Goal: Task Accomplishment & Management: Manage account settings

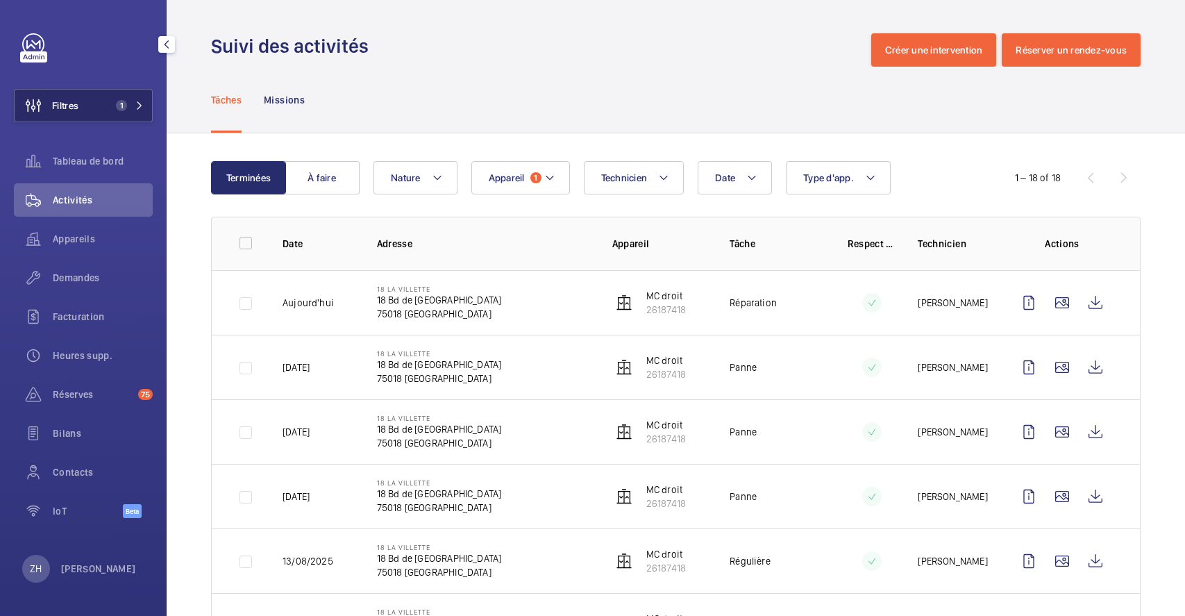
click at [107, 108] on button "Filtres 1" at bounding box center [83, 105] width 139 height 33
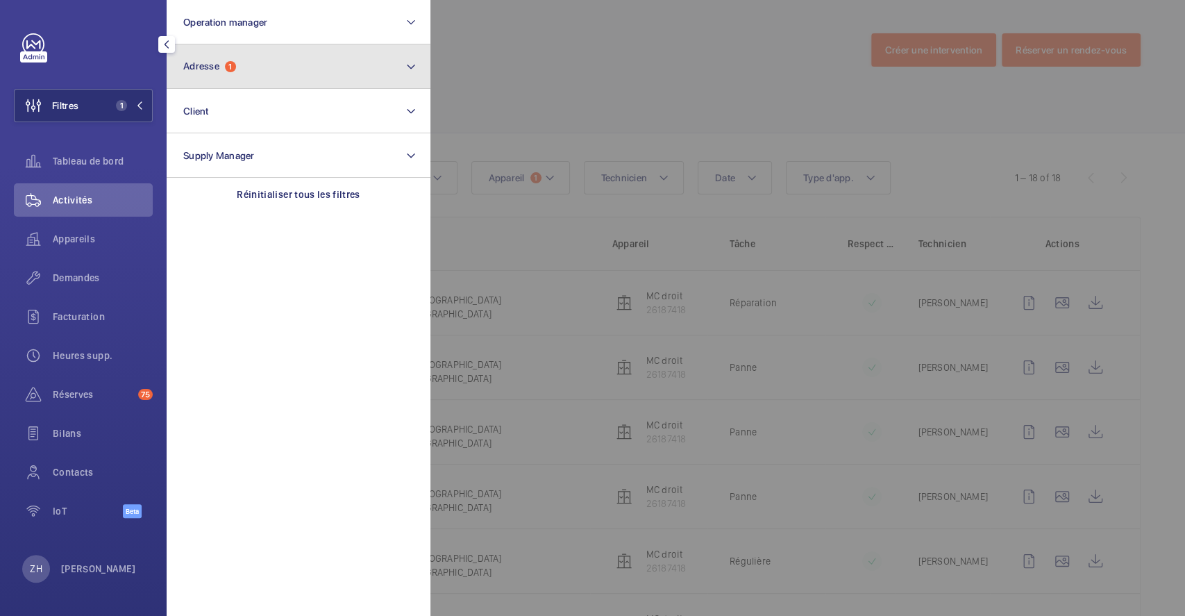
click at [291, 70] on button "Adresse 1" at bounding box center [299, 66] width 264 height 44
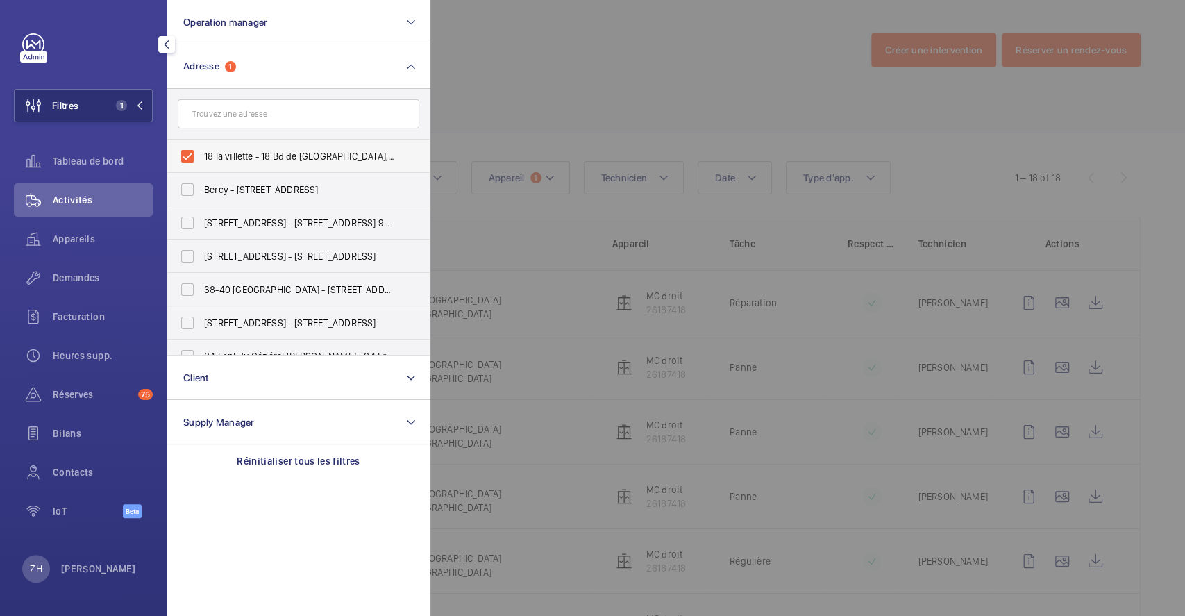
click at [183, 152] on label "18 la villette - 18 Bd de [GEOGRAPHIC_DATA], [GEOGRAPHIC_DATA]" at bounding box center [288, 156] width 242 height 33
click at [183, 152] on input "18 la villette - 18 Bd de [GEOGRAPHIC_DATA], [GEOGRAPHIC_DATA]" at bounding box center [188, 156] width 28 height 28
checkbox input "false"
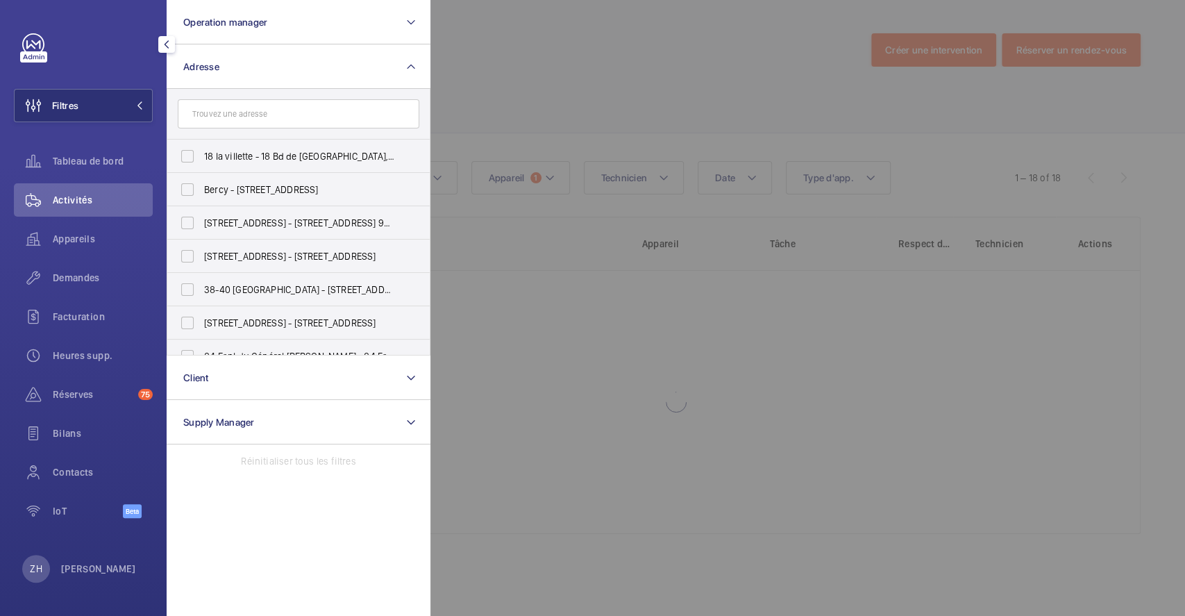
click at [483, 53] on div at bounding box center [1022, 308] width 1185 height 616
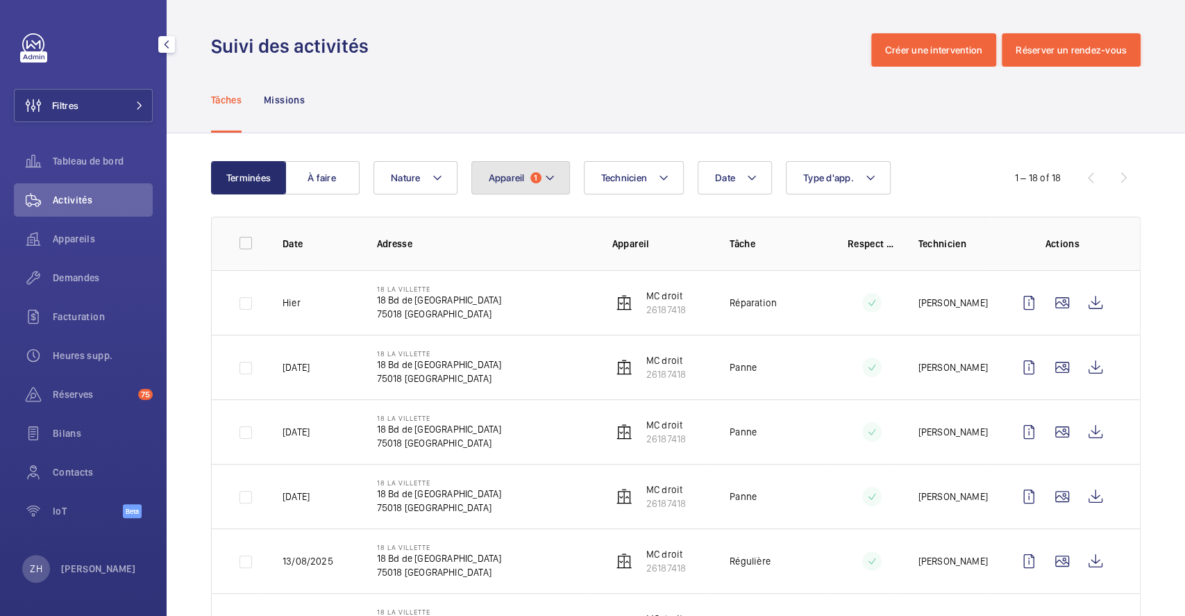
click at [556, 182] on button "Appareil 1" at bounding box center [520, 177] width 99 height 33
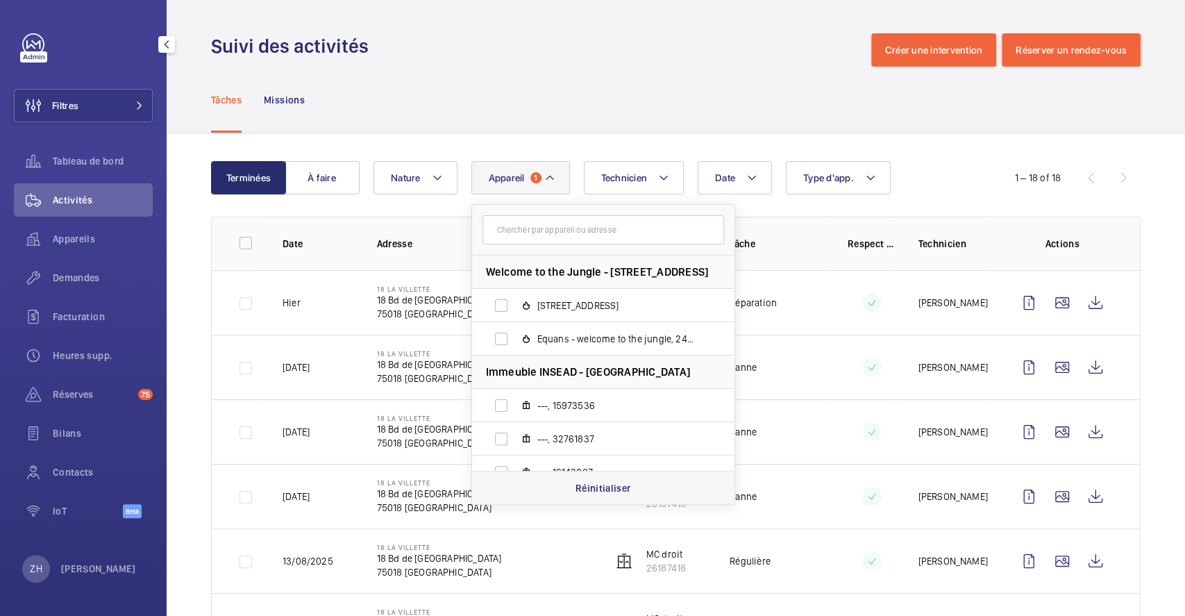
click at [608, 487] on p "Réinitialiser" at bounding box center [604, 488] width 56 height 14
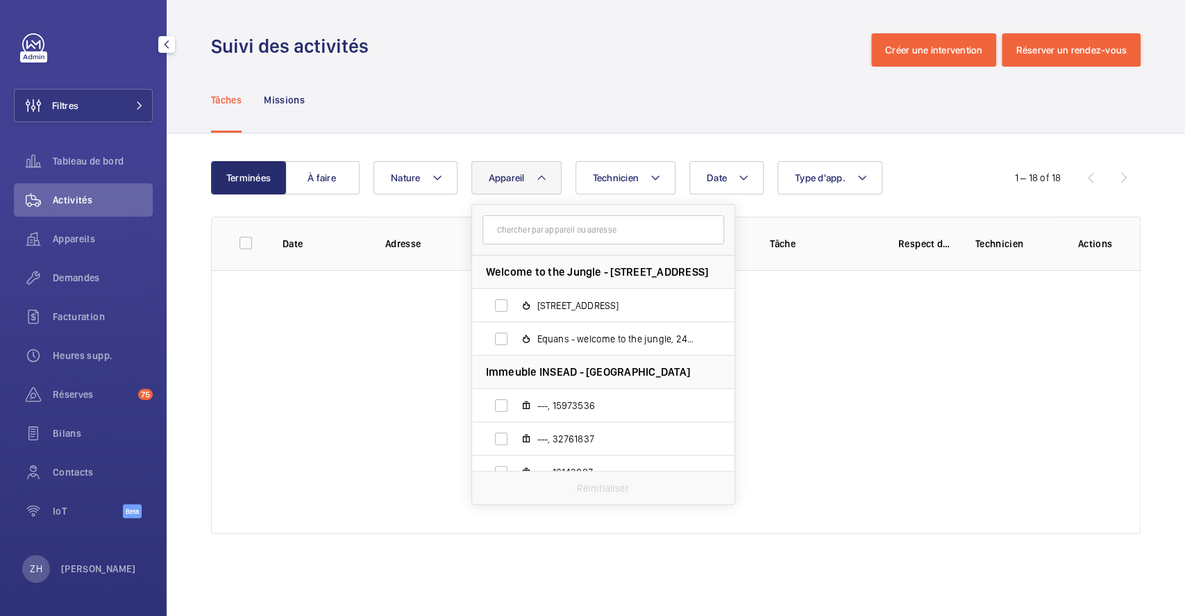
click at [569, 65] on div "Suivi des activités Créer une intervention Réserver un rendez-vous" at bounding box center [676, 49] width 930 height 33
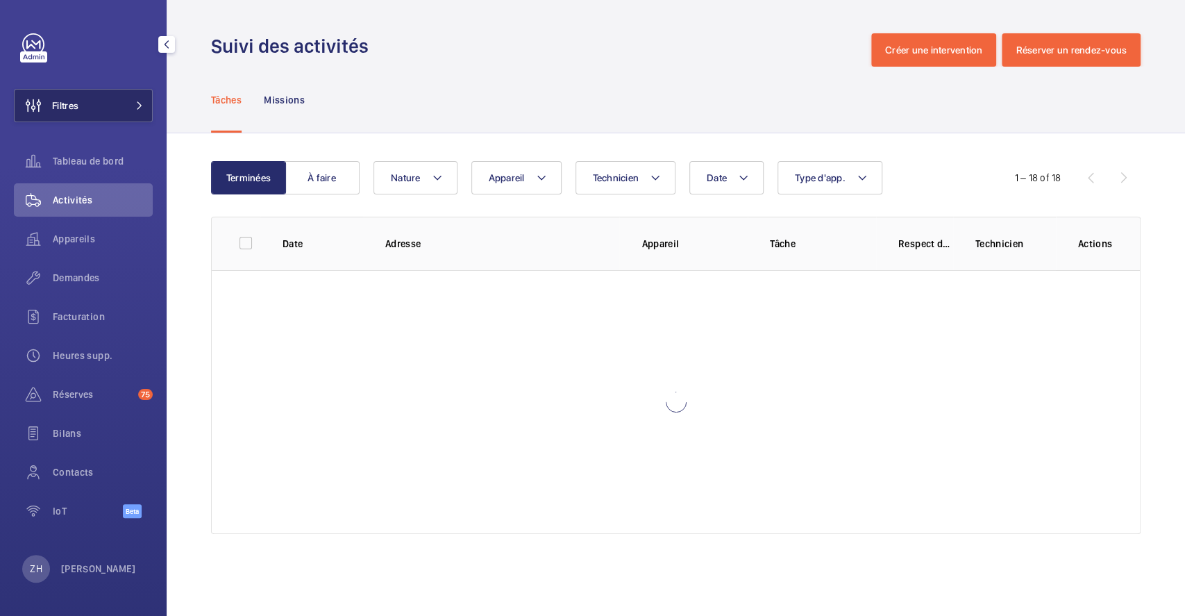
click at [112, 106] on button "Filtres" at bounding box center [83, 105] width 139 height 33
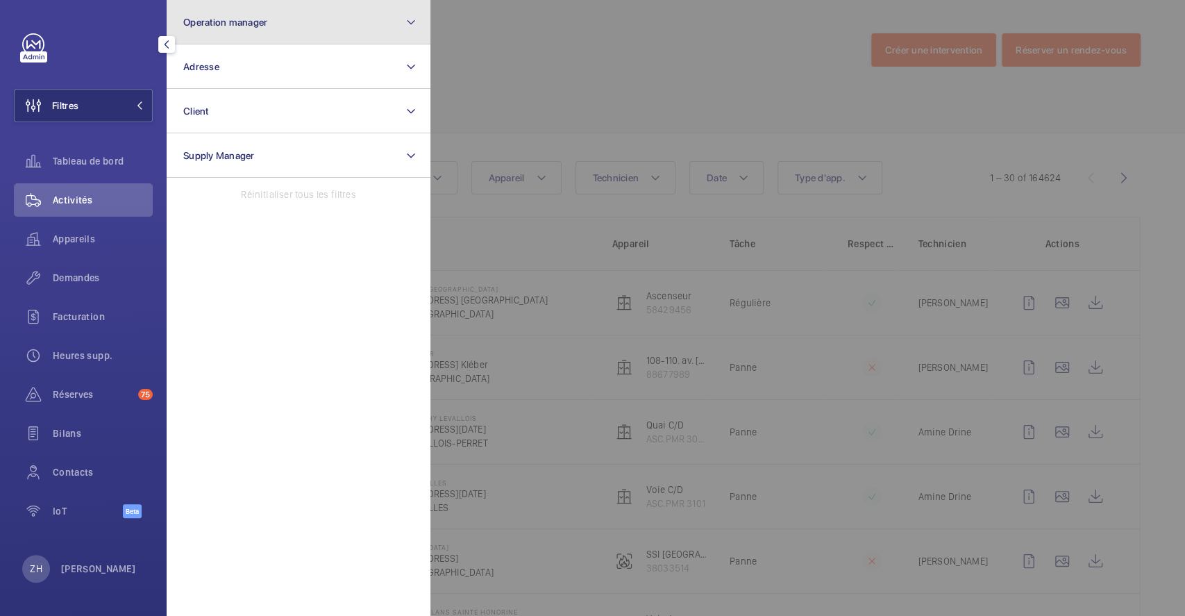
click at [276, 26] on button "Operation manager" at bounding box center [299, 22] width 264 height 44
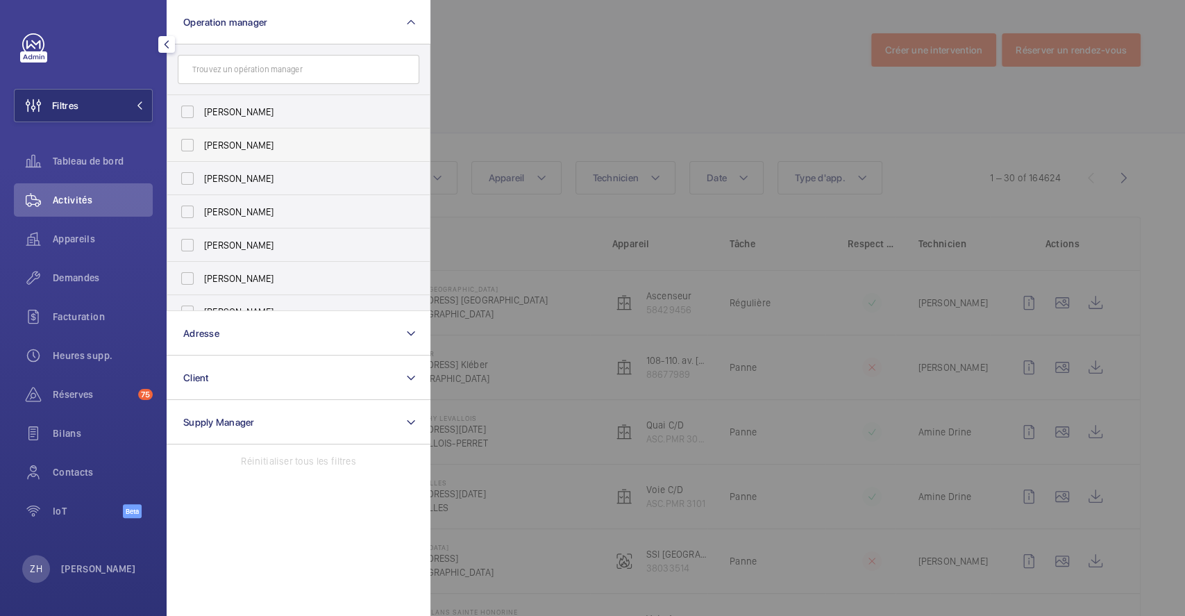
click at [185, 147] on label "[PERSON_NAME]" at bounding box center [288, 144] width 242 height 33
click at [185, 147] on input "[PERSON_NAME]" at bounding box center [188, 145] width 28 height 28
checkbox input "true"
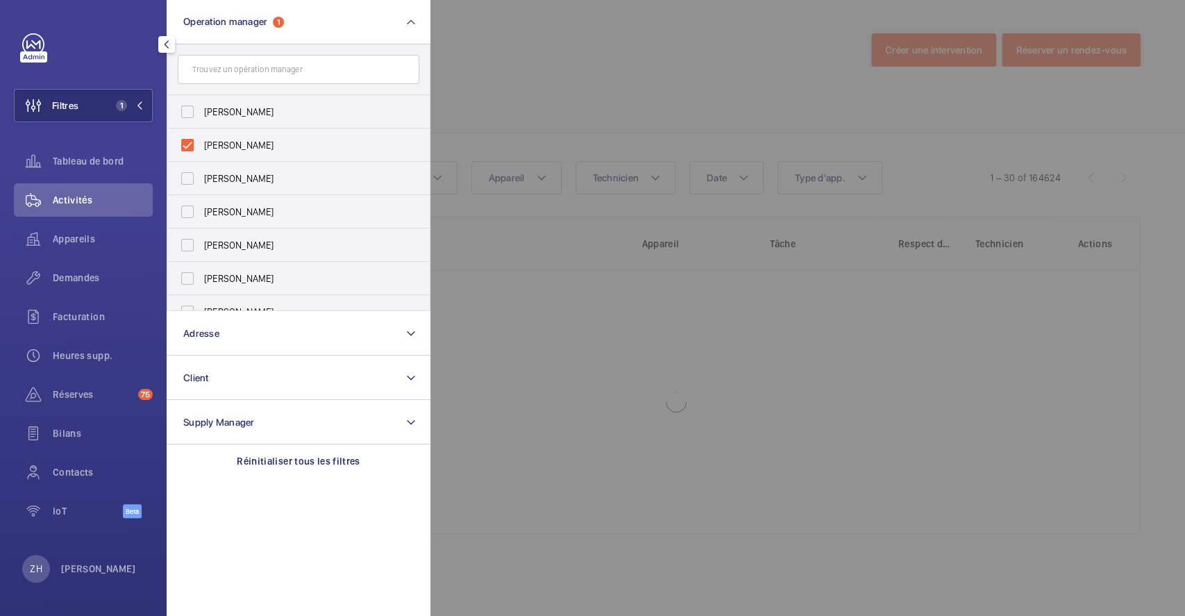
click at [562, 12] on div at bounding box center [1022, 308] width 1185 height 616
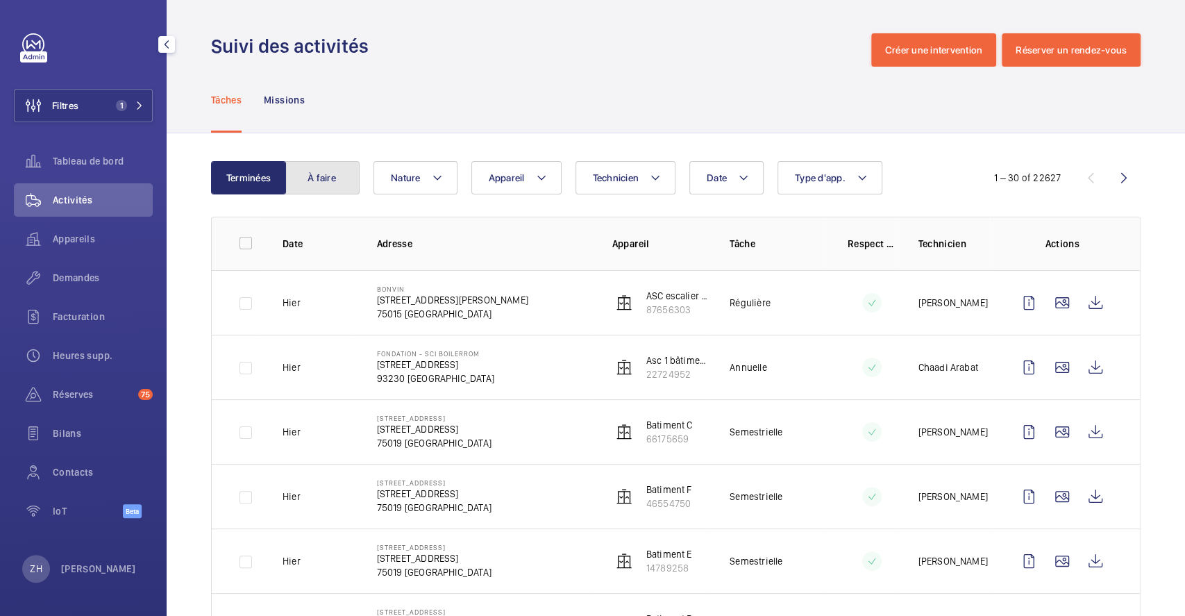
click at [325, 168] on button "À faire" at bounding box center [322, 177] width 75 height 33
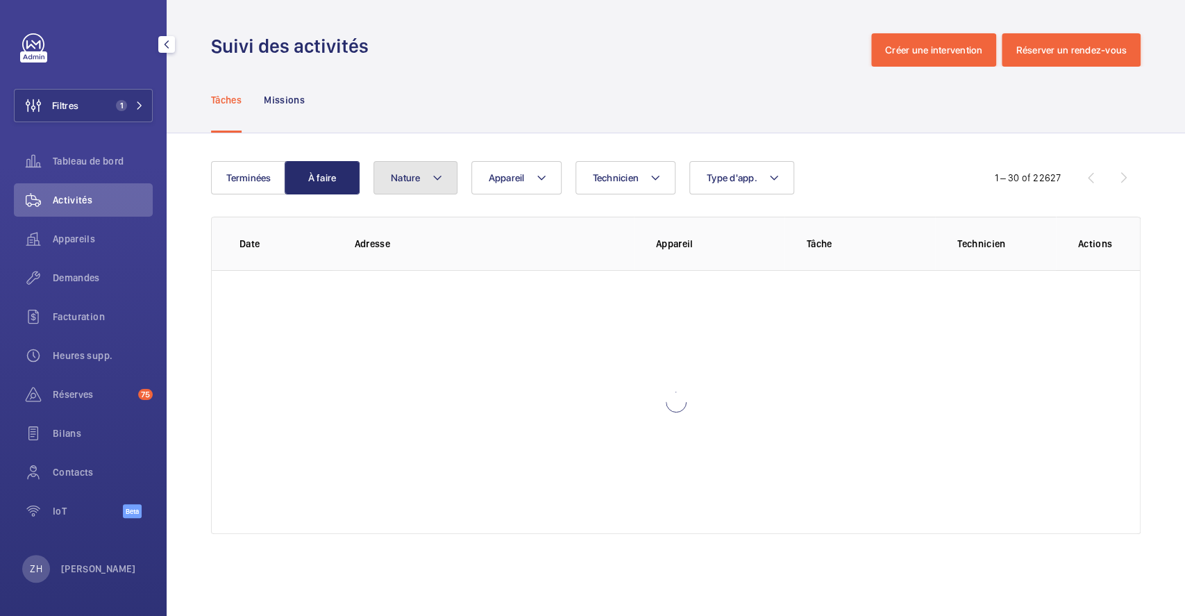
click at [434, 171] on mat-icon at bounding box center [437, 177] width 11 height 17
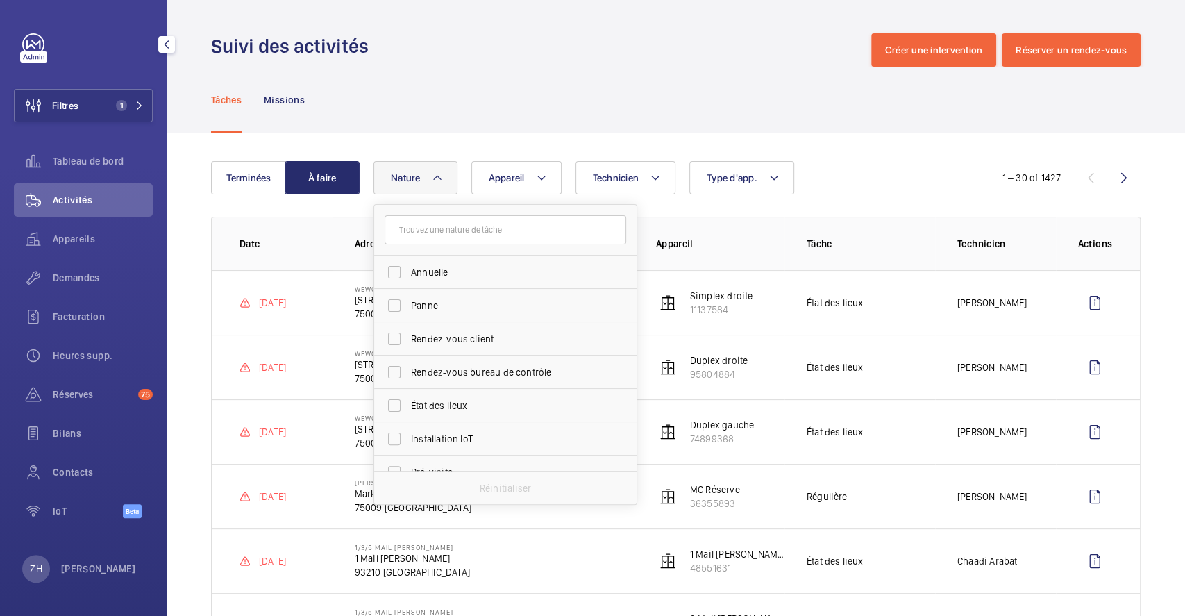
drag, startPoint x: 394, startPoint y: 305, endPoint x: 428, endPoint y: 230, distance: 82.6
click at [394, 305] on label "Panne" at bounding box center [495, 305] width 242 height 33
click at [394, 305] on input "Panne" at bounding box center [394, 306] width 28 height 28
checkbox input "true"
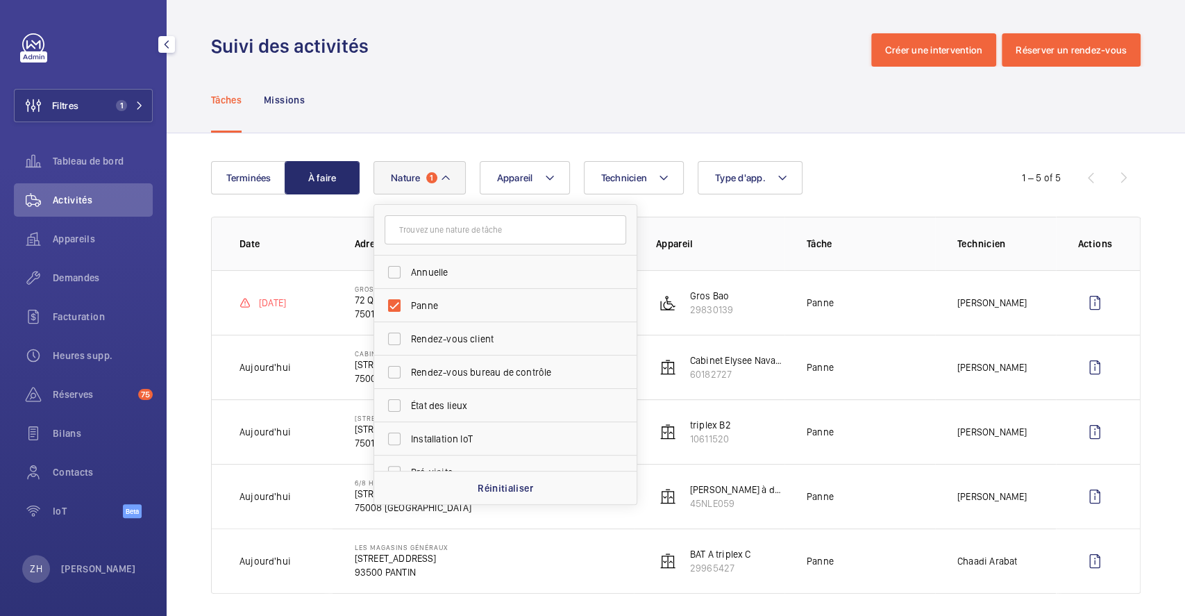
click at [539, 119] on div "Tâches Missions" at bounding box center [676, 100] width 930 height 66
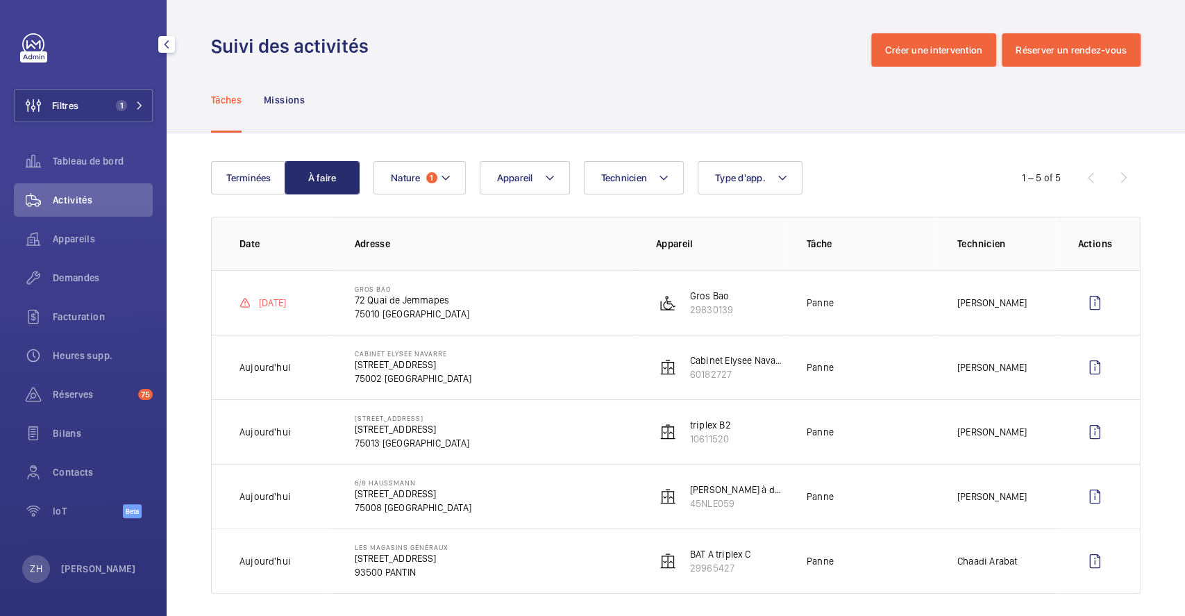
scroll to position [12, 0]
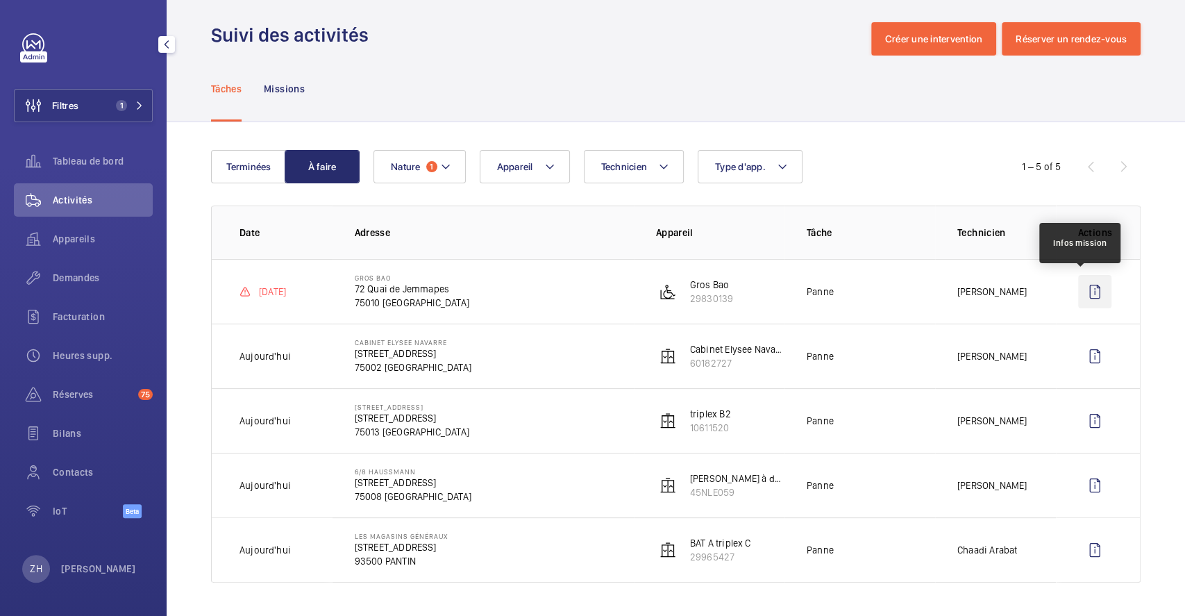
click at [1080, 286] on wm-front-icon-button at bounding box center [1094, 291] width 33 height 33
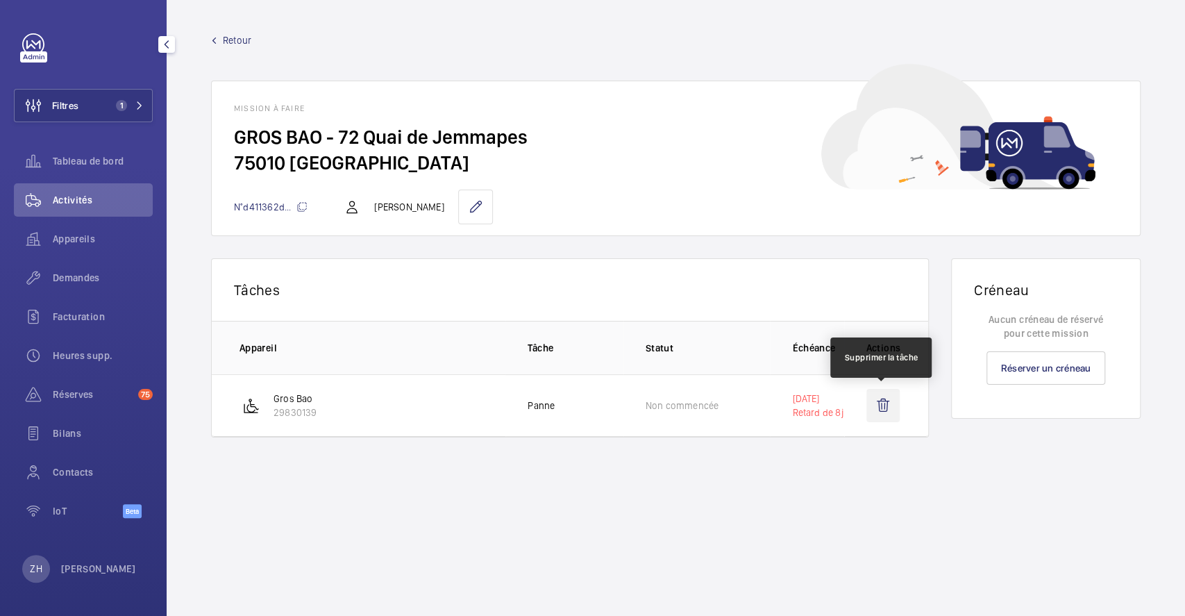
click at [878, 411] on wm-front-icon-button at bounding box center [882, 405] width 33 height 33
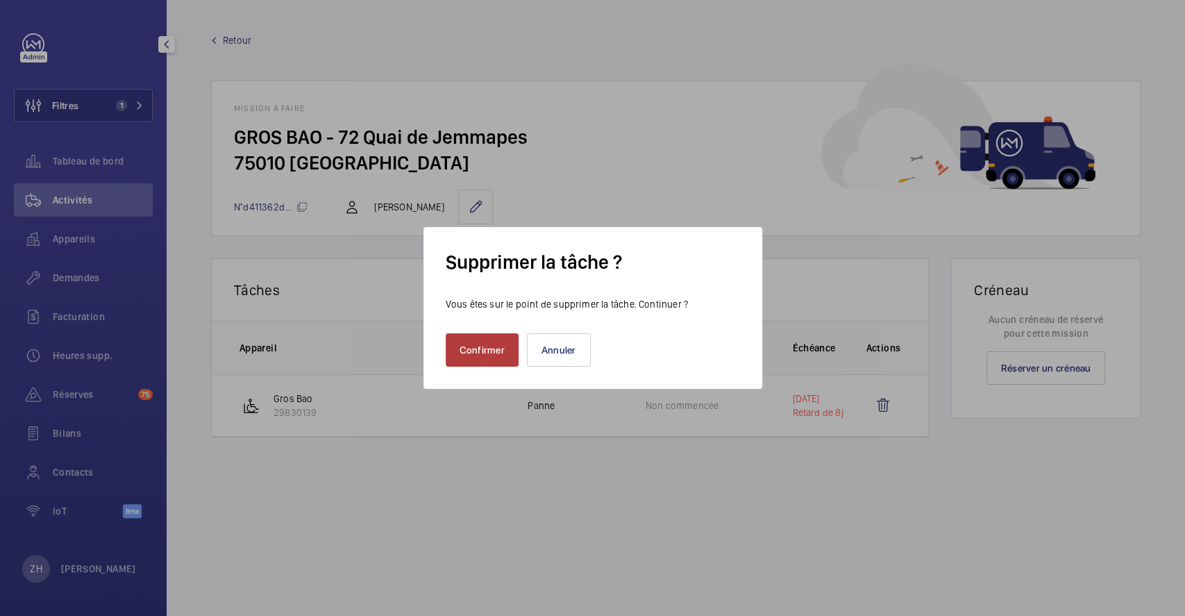
drag, startPoint x: 458, startPoint y: 345, endPoint x: 458, endPoint y: 335, distance: 10.4
click at [458, 345] on button "Confirmer" at bounding box center [482, 349] width 73 height 33
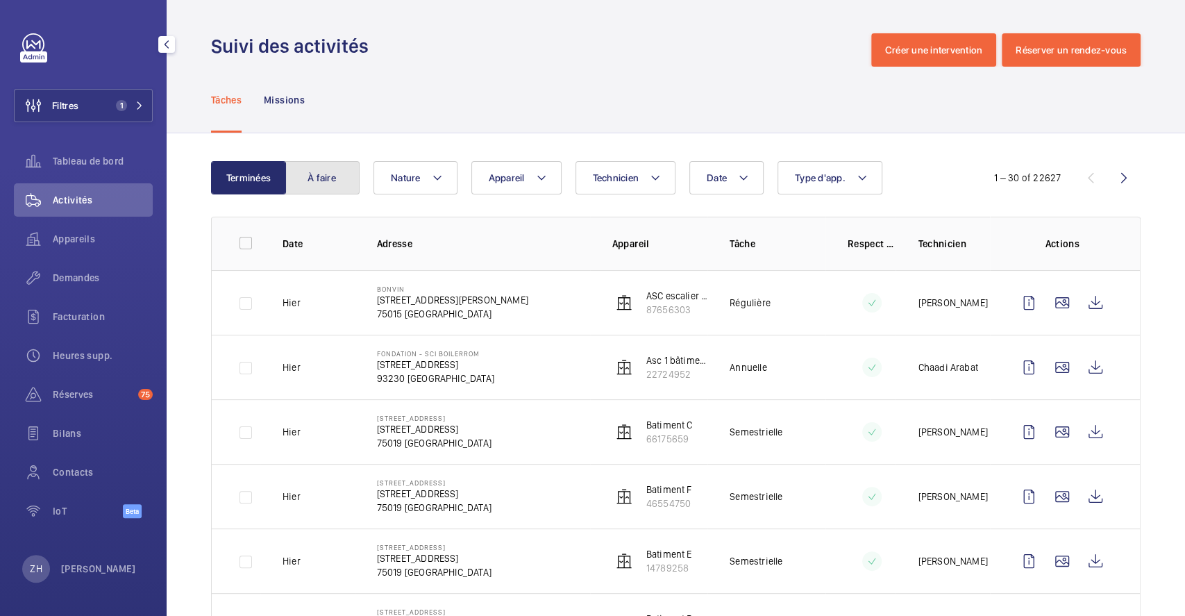
click at [317, 181] on button "À faire" at bounding box center [322, 177] width 75 height 33
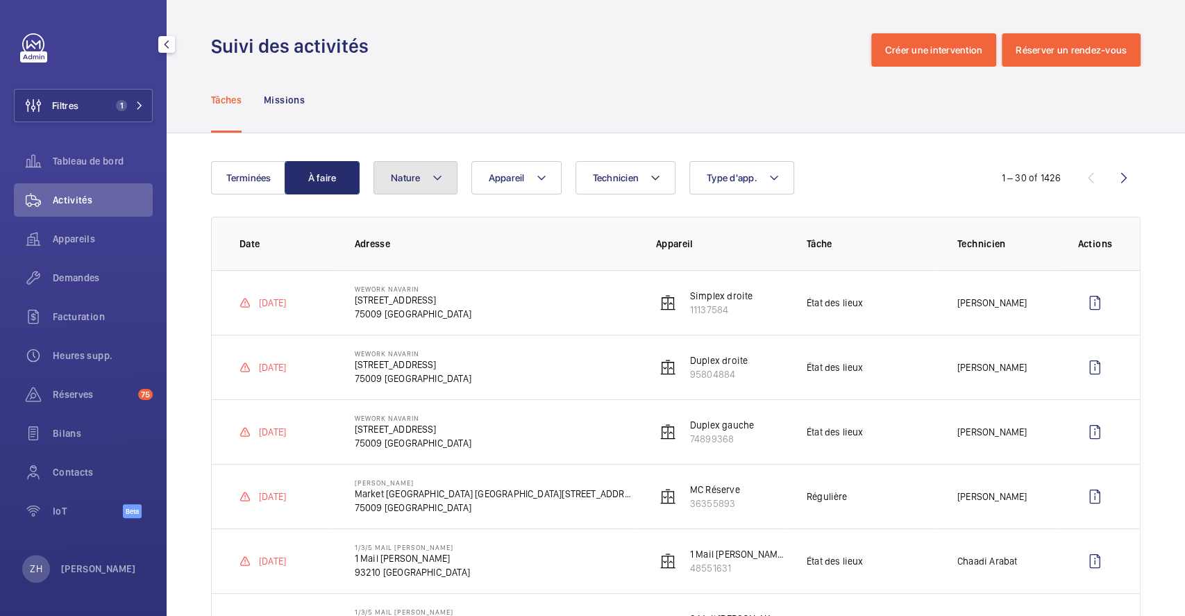
click at [428, 178] on button "Nature" at bounding box center [416, 177] width 84 height 33
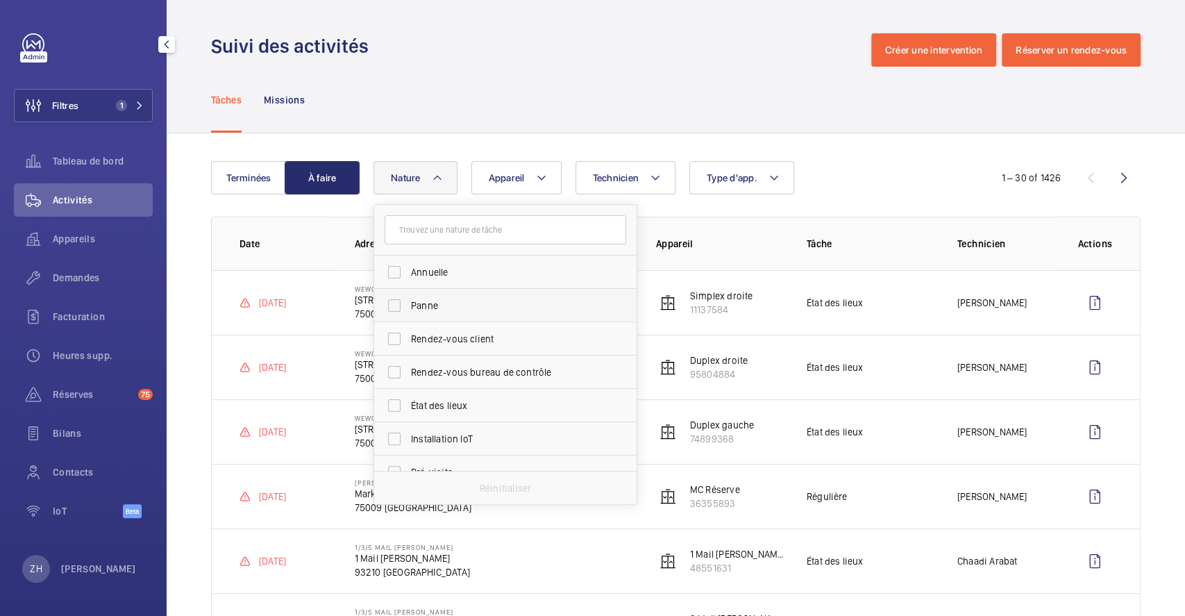
click at [389, 303] on label "Panne" at bounding box center [495, 305] width 242 height 33
click at [389, 303] on input "Panne" at bounding box center [394, 306] width 28 height 28
checkbox input "true"
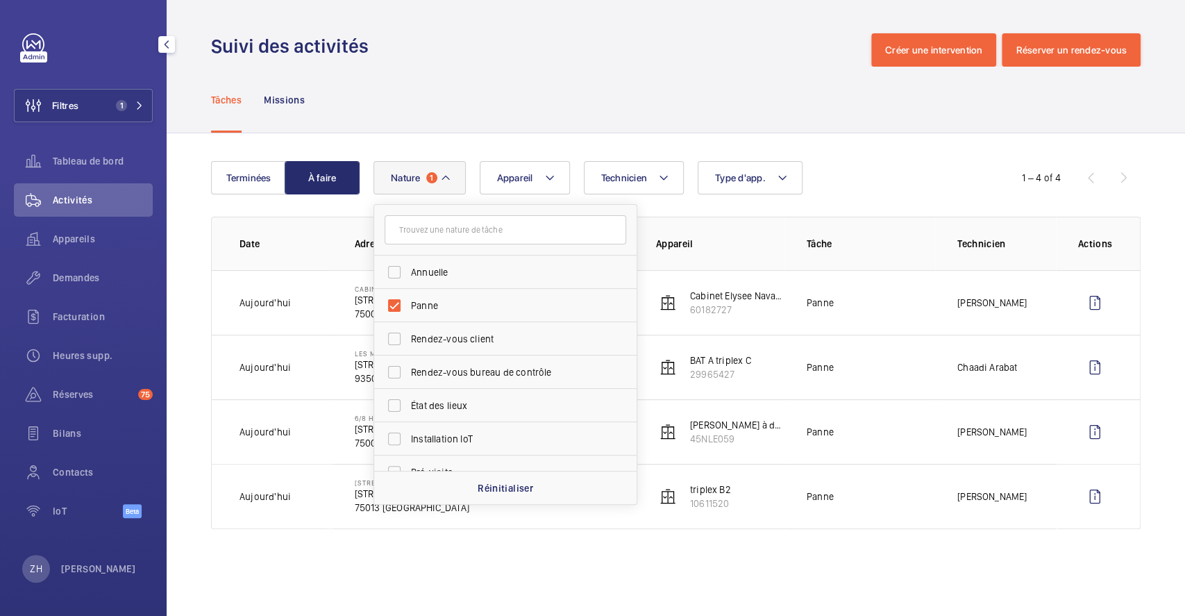
click at [530, 119] on div "Tâches Missions" at bounding box center [676, 100] width 930 height 66
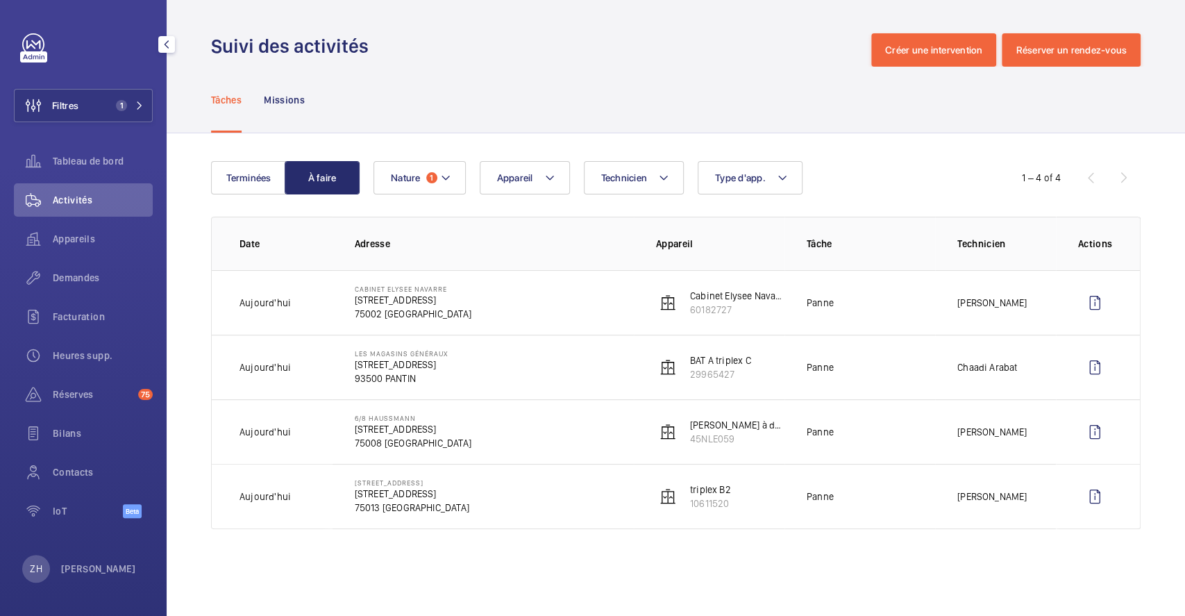
click at [519, 490] on td "[STREET_ADDRESS][GEOGRAPHIC_DATA][STREET_ADDRESS]" at bounding box center [483, 496] width 301 height 65
